Goal: Task Accomplishment & Management: Manage account settings

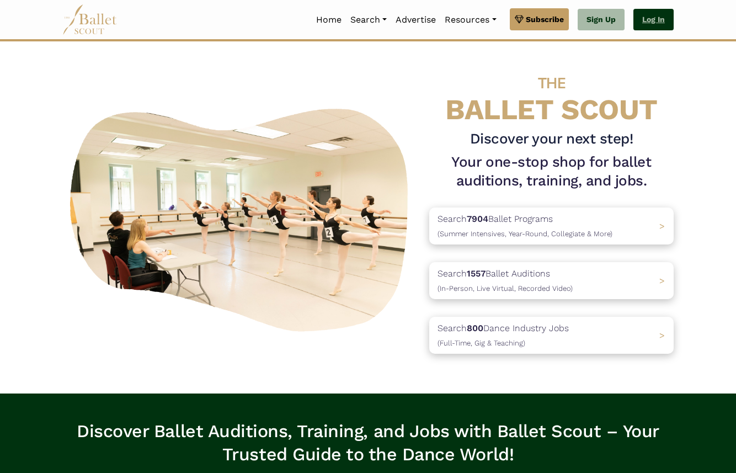
click at [662, 25] on link "Log In" at bounding box center [653, 20] width 40 height 22
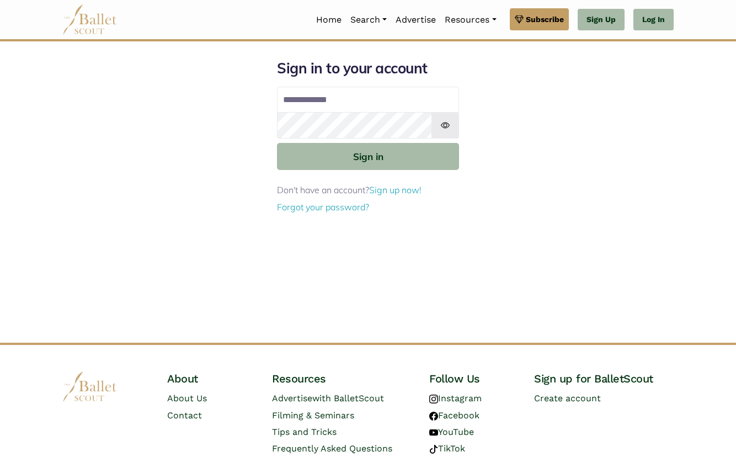
click at [312, 103] on input "Email address" at bounding box center [368, 100] width 182 height 26
type input "**********"
